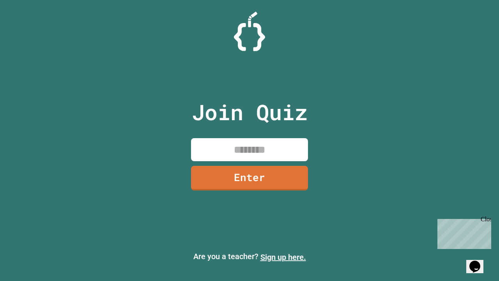
click at [283, 257] on link "Sign up here." at bounding box center [284, 256] width 46 height 9
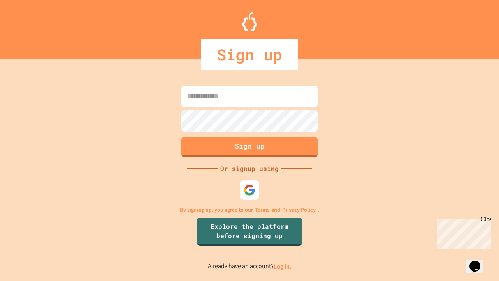
click at [283, 266] on link "Log in." at bounding box center [283, 266] width 18 height 8
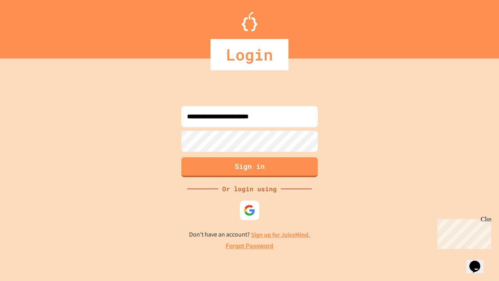
type input "**********"
